Goal: Information Seeking & Learning: Learn about a topic

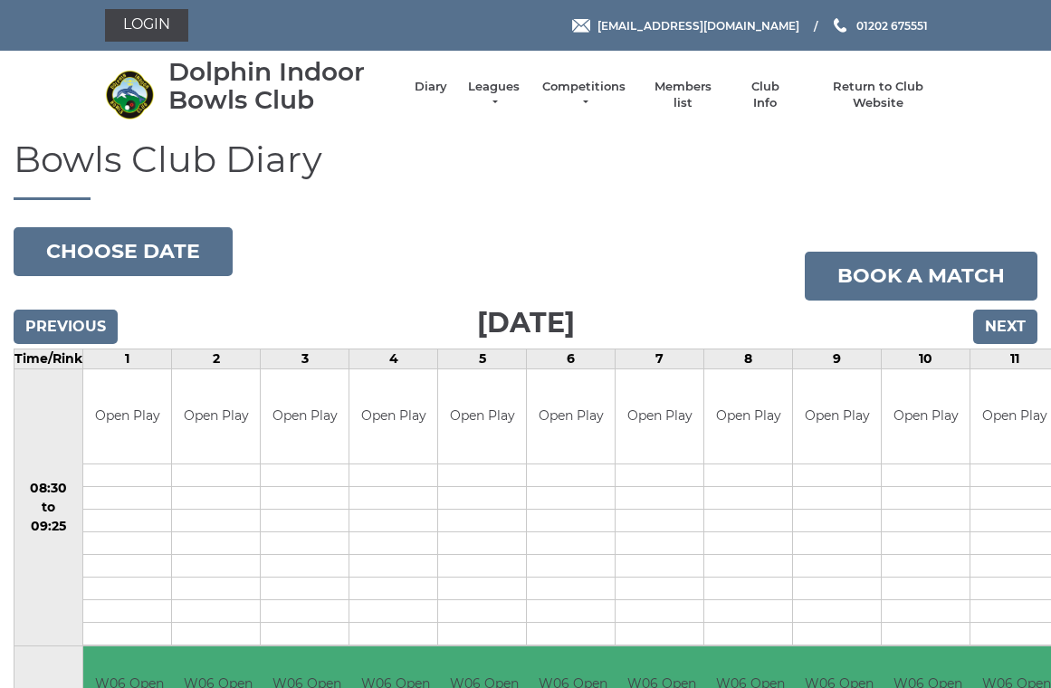
click at [53, 331] on input "Previous" at bounding box center [66, 327] width 104 height 34
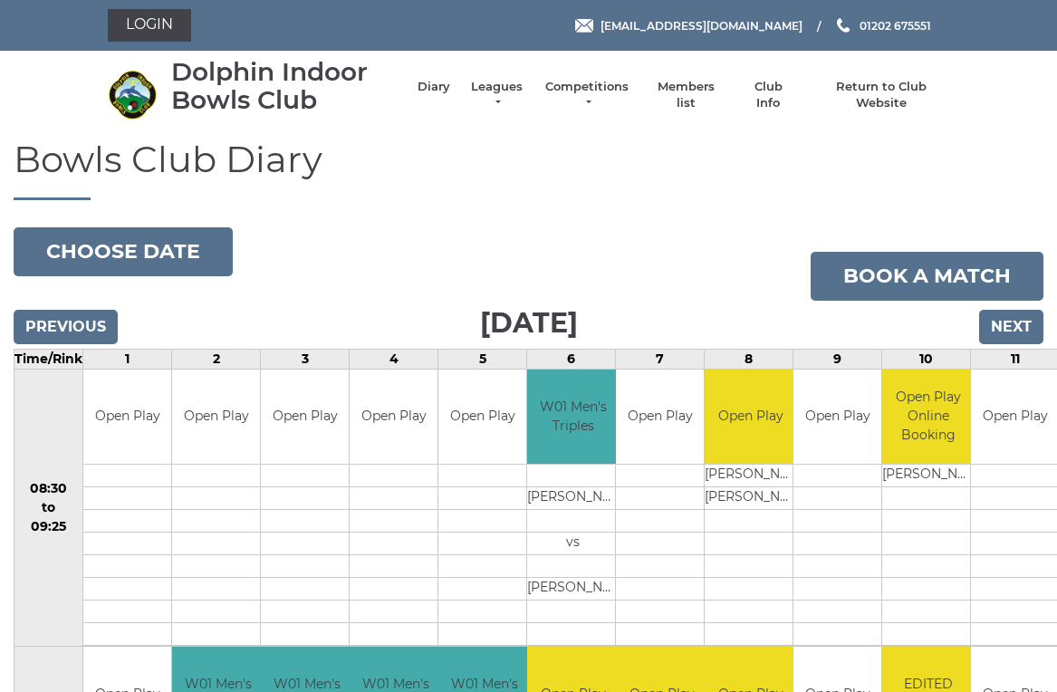
scroll to position [7, 0]
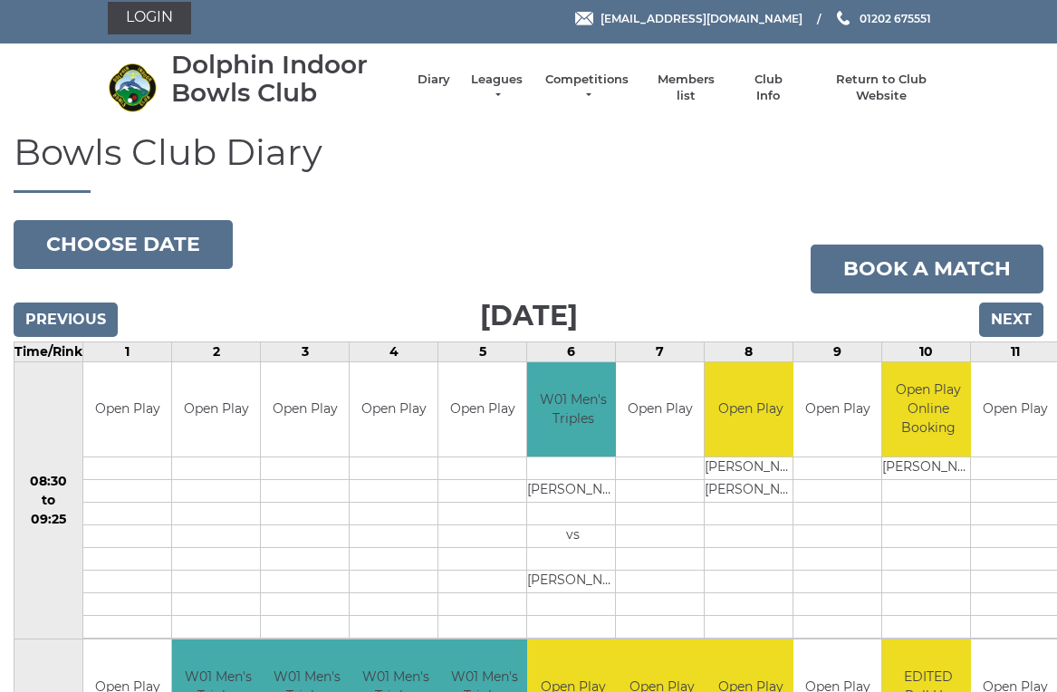
click at [494, 85] on link "Leagues" at bounding box center [496, 88] width 57 height 33
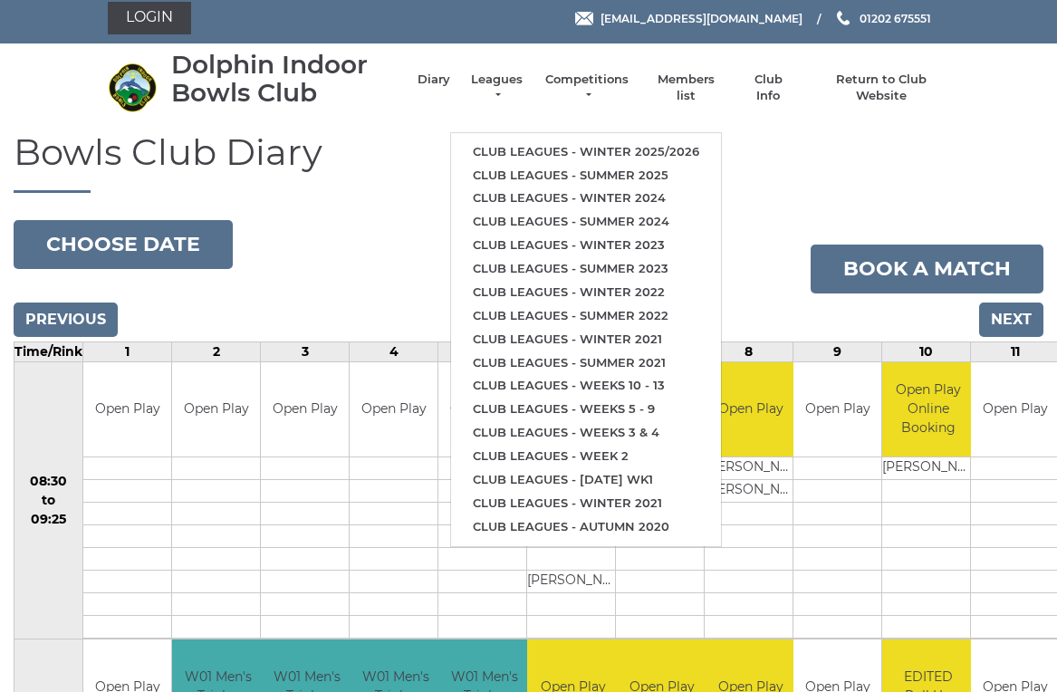
click at [492, 141] on link "Club leagues - Winter 2025/2026" at bounding box center [586, 152] width 270 height 24
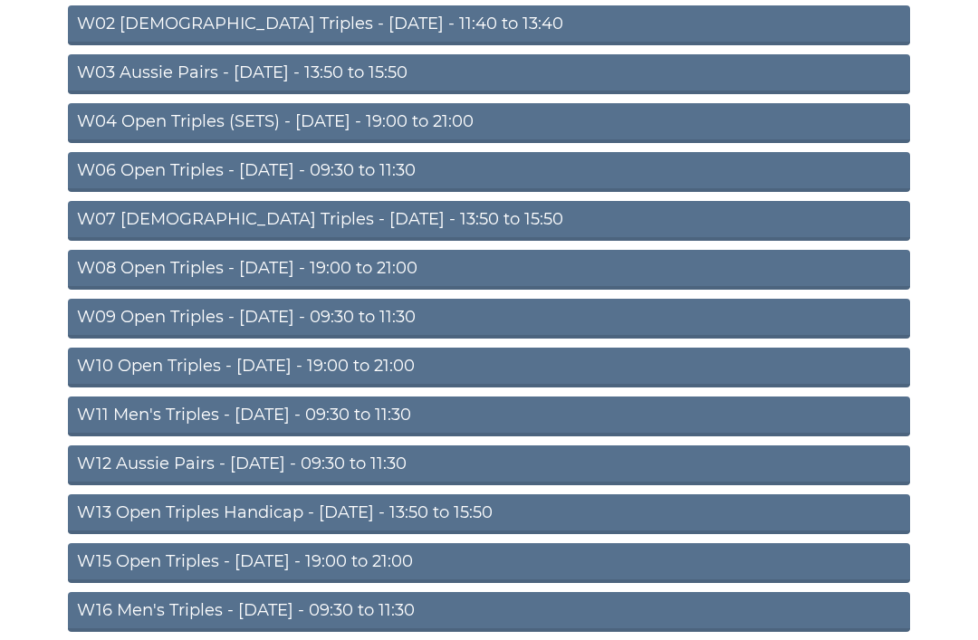
scroll to position [287, 0]
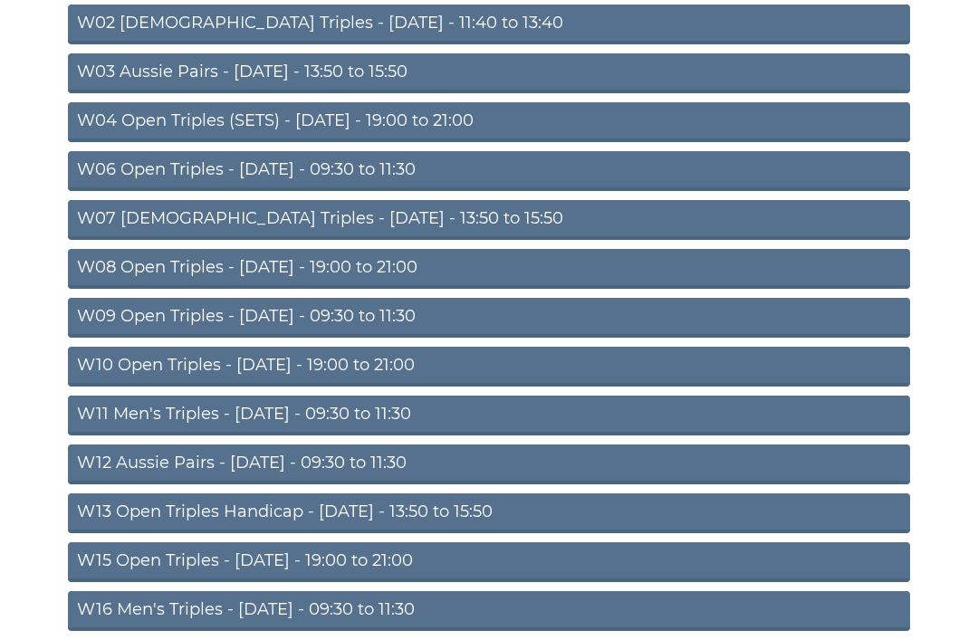
click at [166, 116] on link "W04 Open Triples (SETS) - Monday - 19:00 to 21:00" at bounding box center [489, 122] width 842 height 40
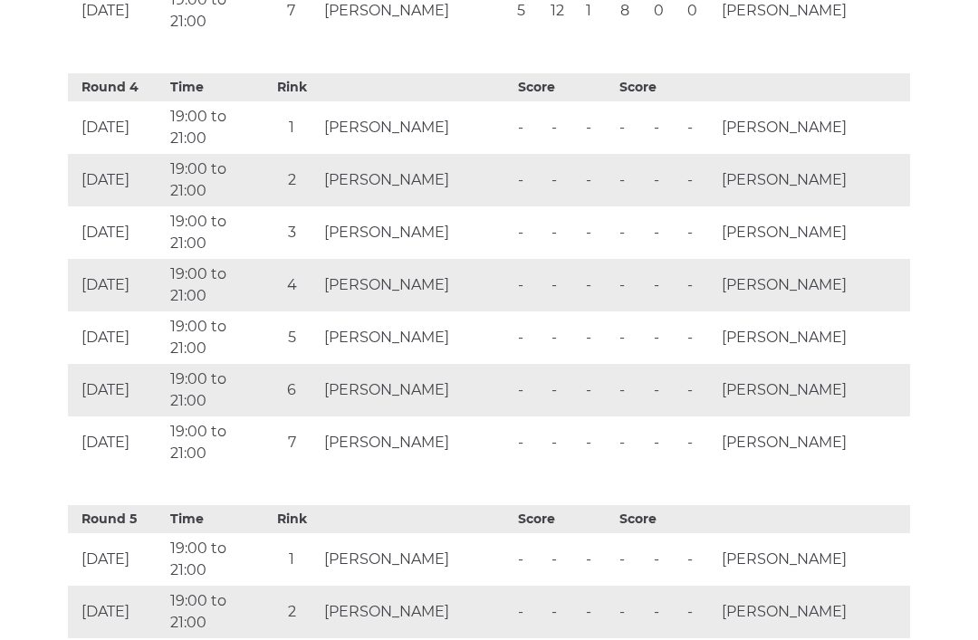
scroll to position [2306, 0]
